Goal: Information Seeking & Learning: Learn about a topic

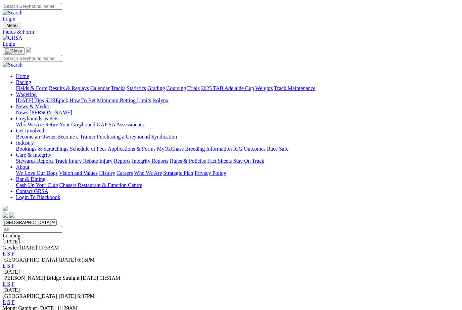
scroll to position [0, 4]
click at [15, 263] on link "F" at bounding box center [13, 266] width 3 height 6
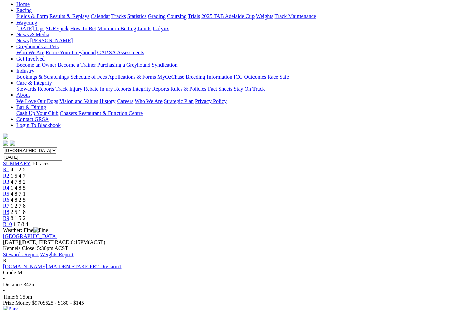
scroll to position [79, 0]
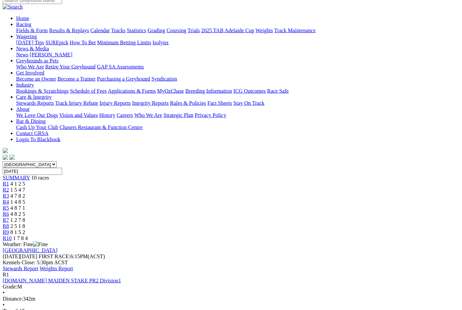
scroll to position [49, 0]
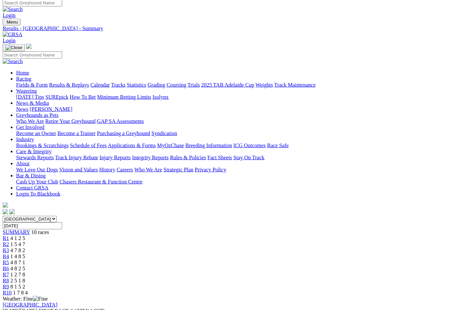
scroll to position [0, 0]
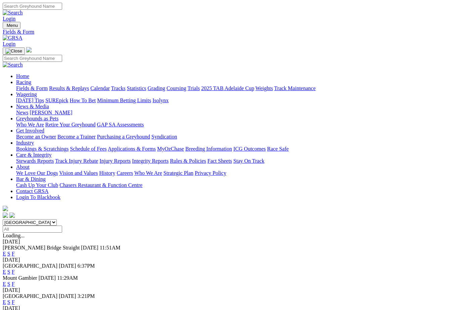
scroll to position [0, 4]
click at [15, 251] on link "F" at bounding box center [13, 254] width 3 height 6
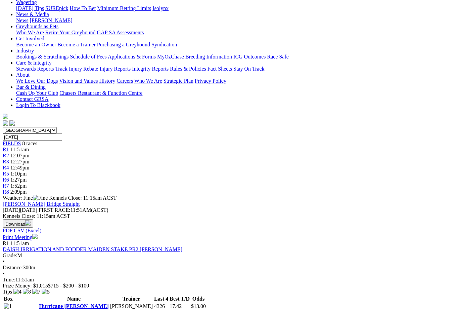
scroll to position [100, 0]
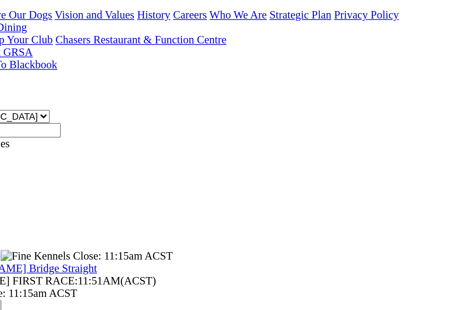
click at [39, 309] on link "Cerise" at bounding box center [46, 313] width 15 height 6
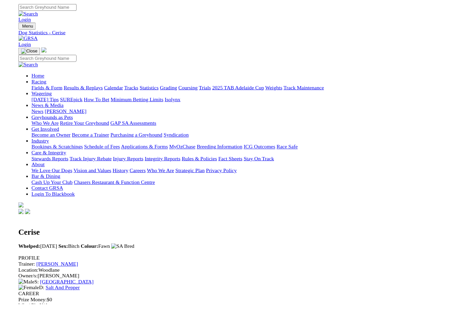
scroll to position [0, 0]
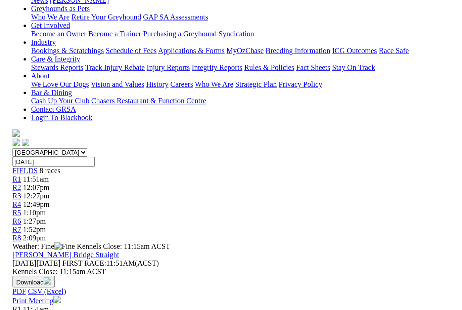
scroll to position [42, 0]
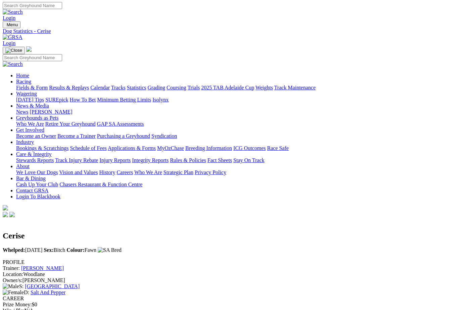
scroll to position [0, 0]
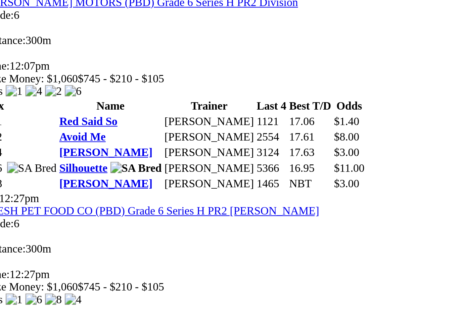
scroll to position [296, 0]
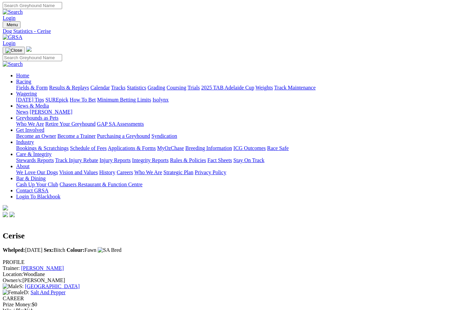
scroll to position [0, 0]
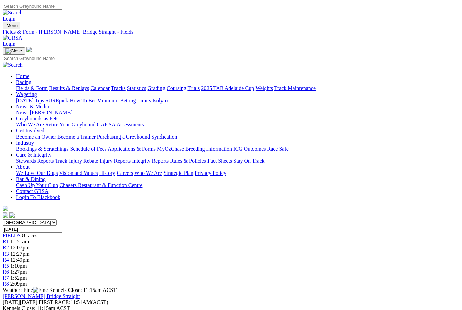
scroll to position [458, 116]
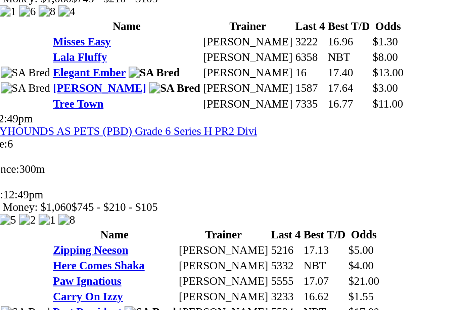
scroll to position [433, 0]
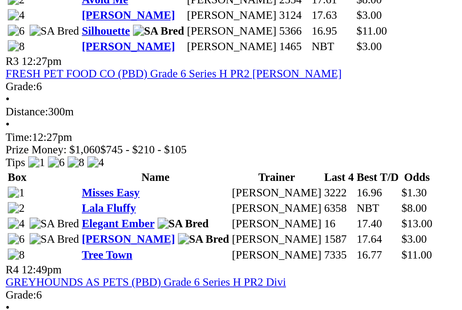
scroll to position [512, 0]
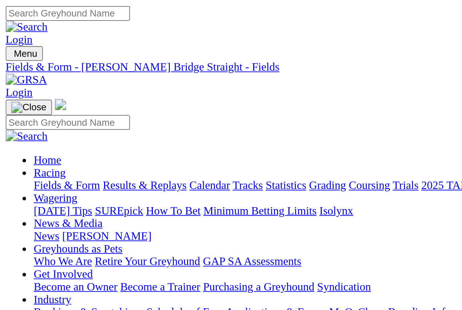
scroll to position [0, 0]
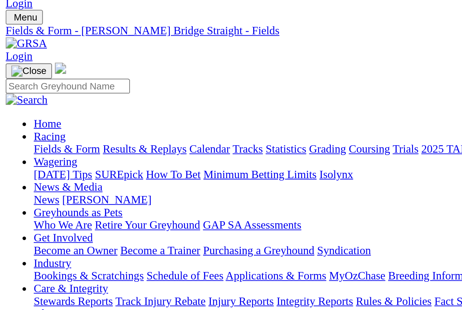
click at [80, 85] on link "Results & Replays" at bounding box center [69, 88] width 40 height 6
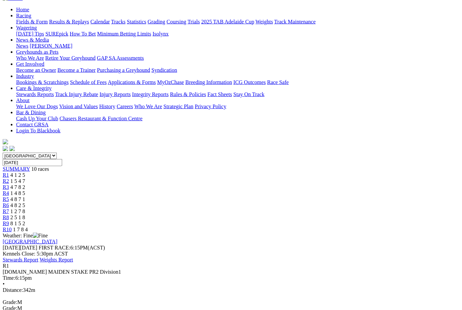
scroll to position [66, 0]
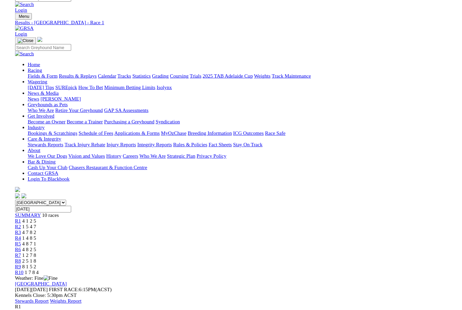
scroll to position [77, 0]
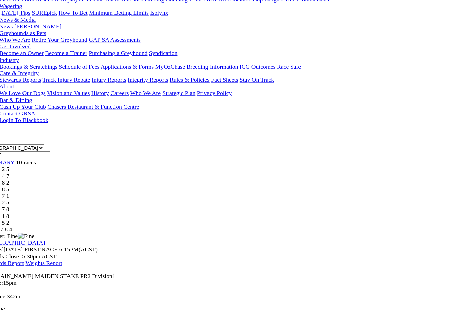
scroll to position [79, 0]
click at [9, 166] on span "R2" at bounding box center [6, 169] width 6 height 6
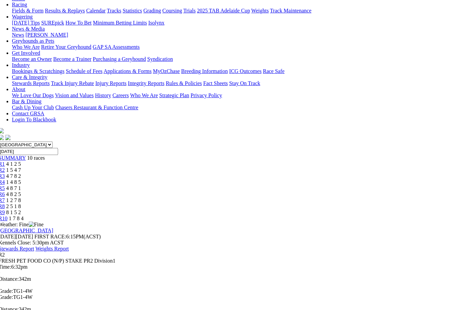
scroll to position [78, 3]
click at [6, 173] on link "R3" at bounding box center [3, 176] width 6 height 6
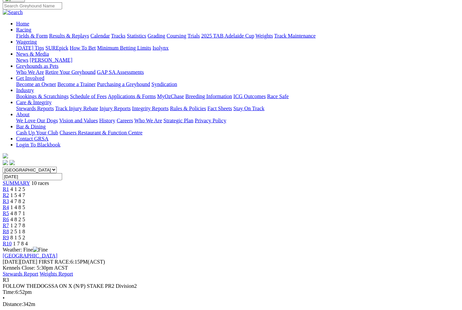
scroll to position [53, 0]
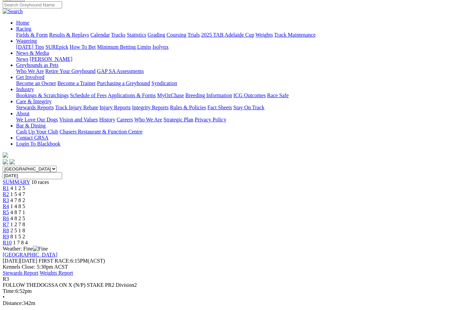
click at [9, 203] on link "R4" at bounding box center [6, 206] width 6 height 6
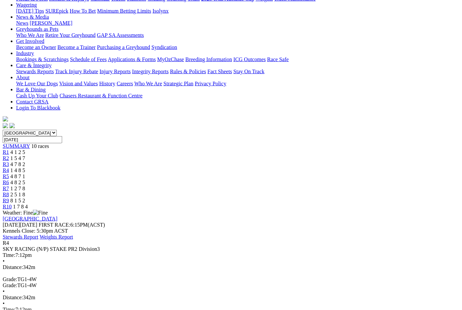
scroll to position [90, 0]
click at [9, 173] on link "R5" at bounding box center [6, 176] width 6 height 6
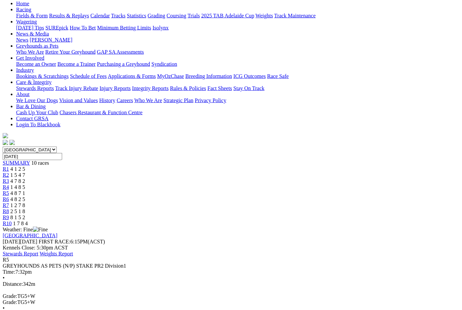
scroll to position [73, 0]
click at [9, 196] on link "R6" at bounding box center [6, 199] width 6 height 6
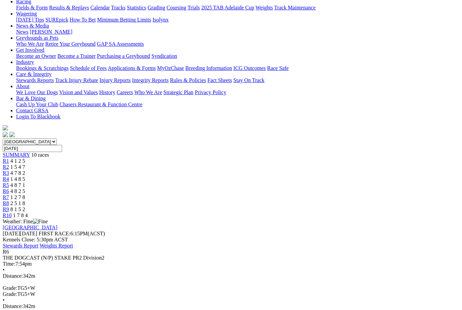
scroll to position [77, 0]
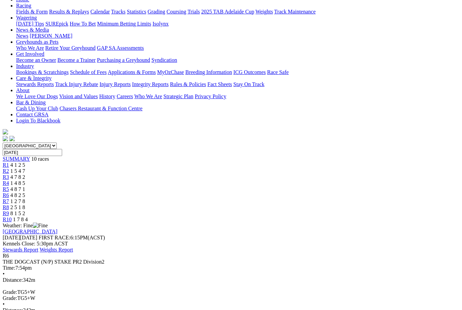
click at [9, 198] on link "R7" at bounding box center [6, 201] width 6 height 6
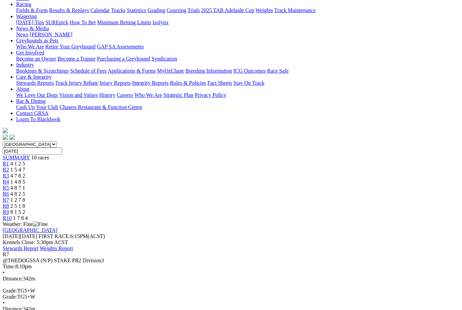
scroll to position [78, 0]
click at [9, 203] on span "R8" at bounding box center [6, 206] width 6 height 6
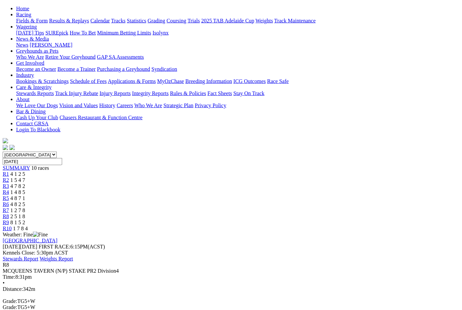
scroll to position [68, 0]
click at [9, 219] on link "R9" at bounding box center [6, 222] width 6 height 6
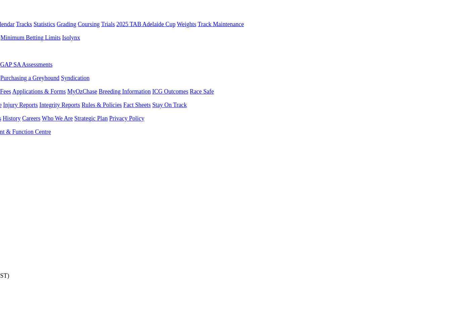
scroll to position [67, 51]
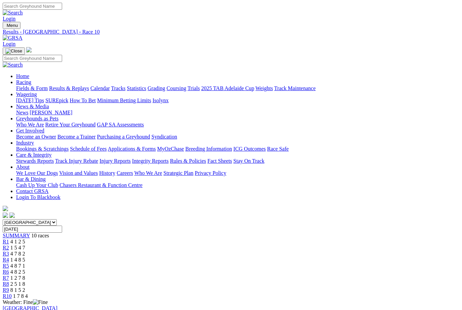
click at [34, 85] on link "Fields & Form" at bounding box center [32, 88] width 32 height 6
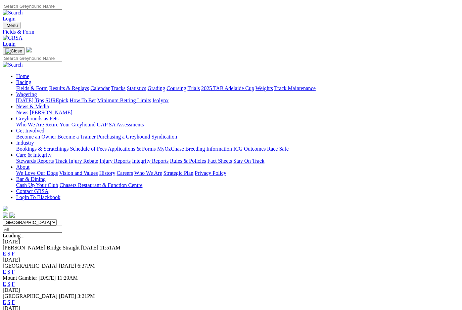
click at [15, 269] on link "F" at bounding box center [13, 272] width 3 height 6
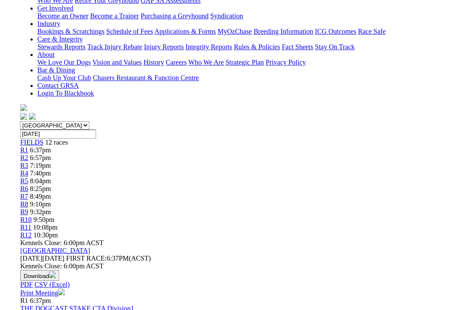
scroll to position [77, 0]
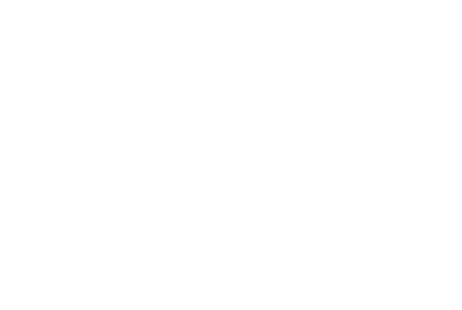
scroll to position [42, 21]
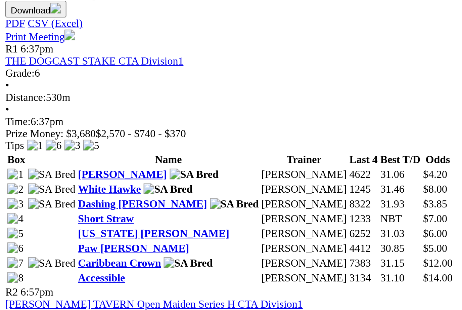
scroll to position [191, 0]
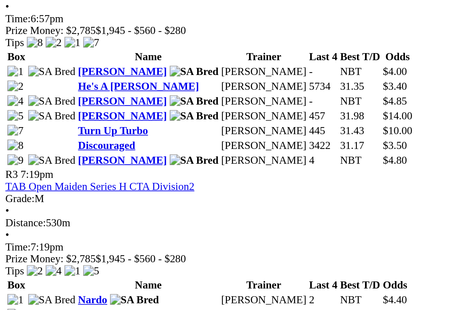
scroll to position [364, 0]
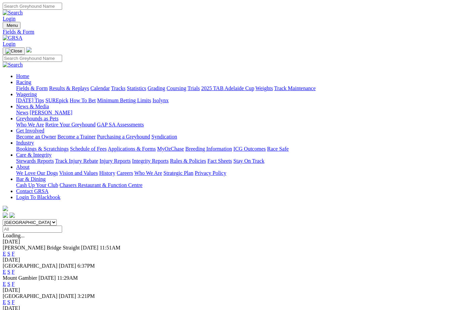
click at [15, 299] on link "F" at bounding box center [13, 302] width 3 height 6
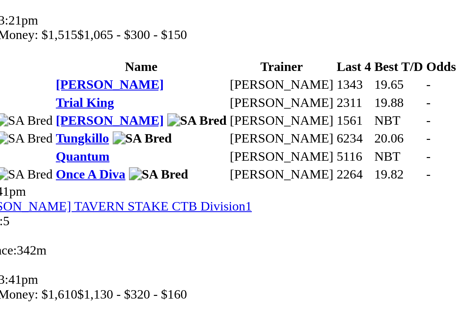
scroll to position [204, 0]
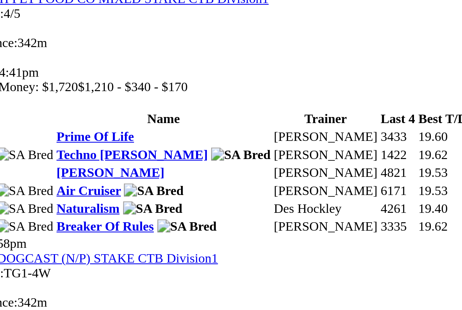
scroll to position [595, 0]
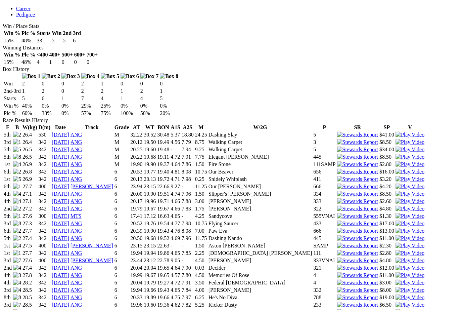
scroll to position [394, 0]
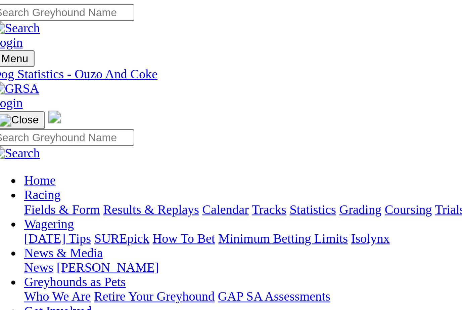
scroll to position [0, 0]
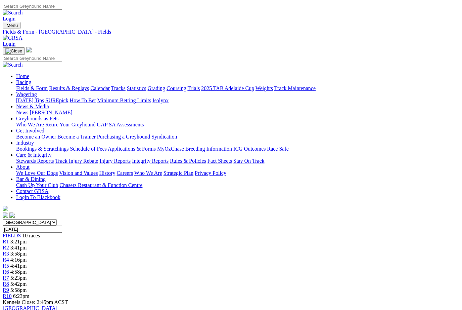
scroll to position [784, 0]
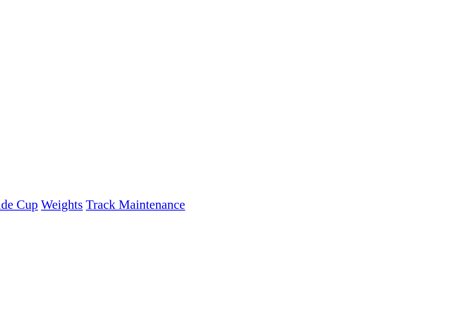
scroll to position [0, 0]
